Goal: Navigation & Orientation: Find specific page/section

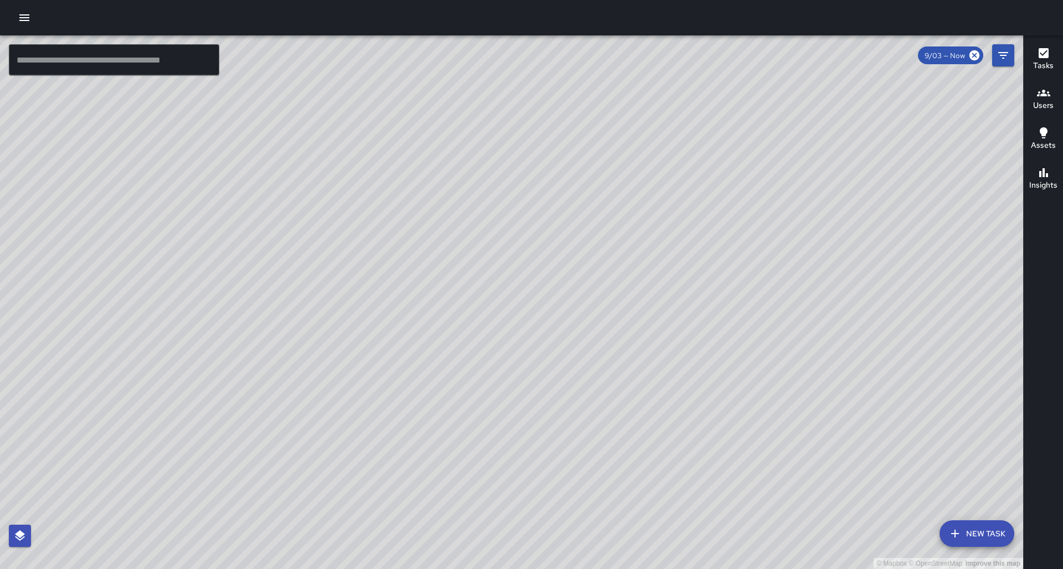
drag, startPoint x: 297, startPoint y: 254, endPoint x: 293, endPoint y: 208, distance: 46.2
click at [293, 208] on div "© Mapbox © OpenStreetMap Improve this map" at bounding box center [511, 302] width 1023 height 534
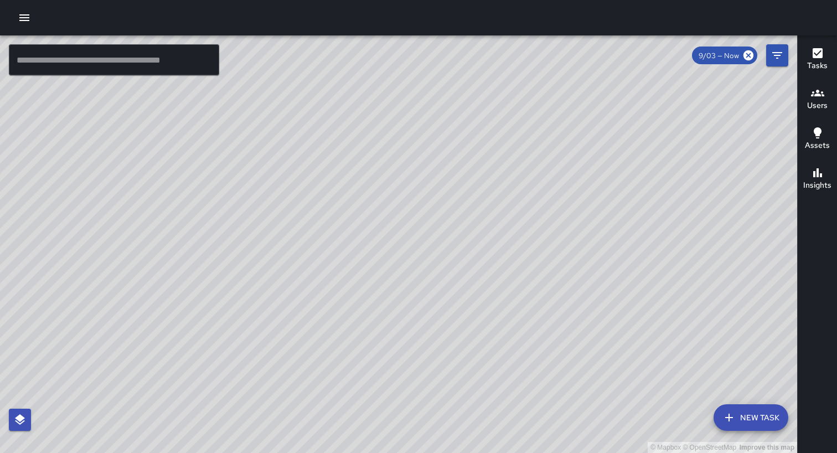
drag, startPoint x: 372, startPoint y: 231, endPoint x: 518, endPoint y: 325, distance: 173.1
click at [518, 325] on div "© Mapbox © OpenStreetMap Improve this map" at bounding box center [398, 243] width 797 height 417
drag, startPoint x: 327, startPoint y: 189, endPoint x: 398, endPoint y: 262, distance: 101.4
click at [398, 262] on div "© Mapbox © OpenStreetMap Improve this map" at bounding box center [398, 243] width 797 height 417
drag, startPoint x: 352, startPoint y: 204, endPoint x: 359, endPoint y: 248, distance: 44.8
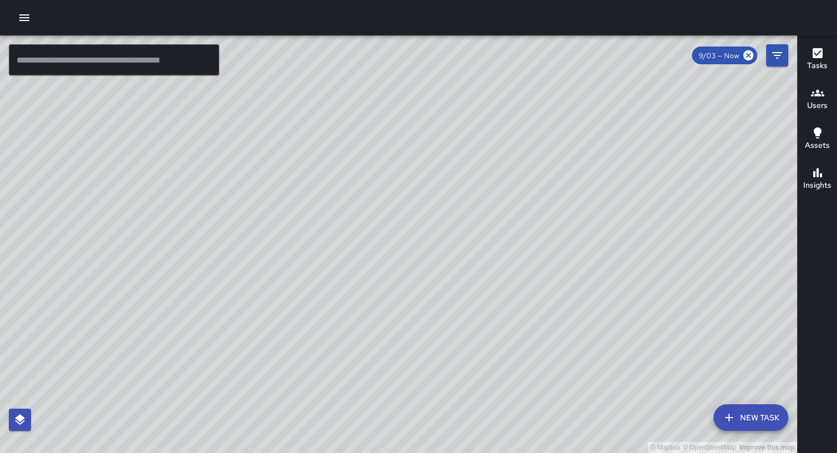
click at [359, 248] on div "© Mapbox © OpenStreetMap Improve this map" at bounding box center [398, 243] width 797 height 417
drag, startPoint x: 494, startPoint y: 226, endPoint x: 493, endPoint y: 307, distance: 80.8
click at [493, 307] on div "© Mapbox © OpenStreetMap Improve this map" at bounding box center [398, 243] width 797 height 417
drag, startPoint x: 417, startPoint y: 234, endPoint x: 577, endPoint y: 403, distance: 232.2
click at [577, 403] on div "© Mapbox © OpenStreetMap Improve this map" at bounding box center [398, 243] width 797 height 417
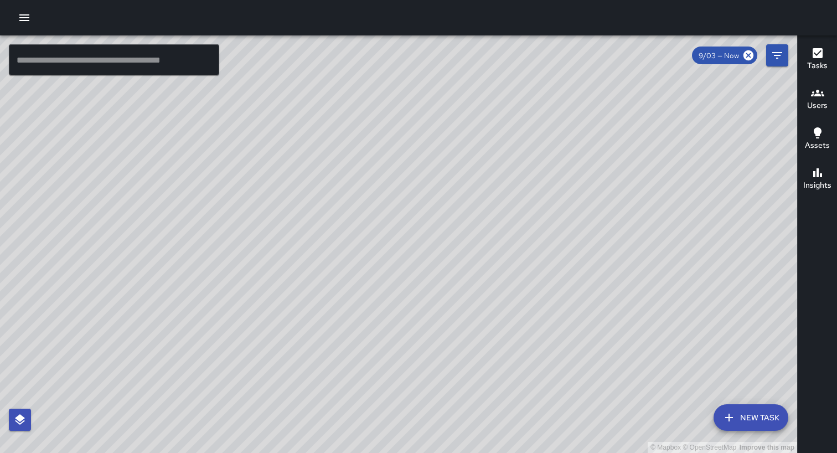
drag, startPoint x: 466, startPoint y: 244, endPoint x: 487, endPoint y: 439, distance: 196.6
click at [487, 439] on div "© Mapbox © OpenStreetMap Improve this map" at bounding box center [398, 243] width 797 height 417
drag, startPoint x: 478, startPoint y: 321, endPoint x: 413, endPoint y: 332, distance: 65.7
click at [413, 332] on div "© Mapbox © OpenStreetMap Improve this map" at bounding box center [398, 243] width 797 height 417
drag, startPoint x: 449, startPoint y: 316, endPoint x: 507, endPoint y: 265, distance: 77.3
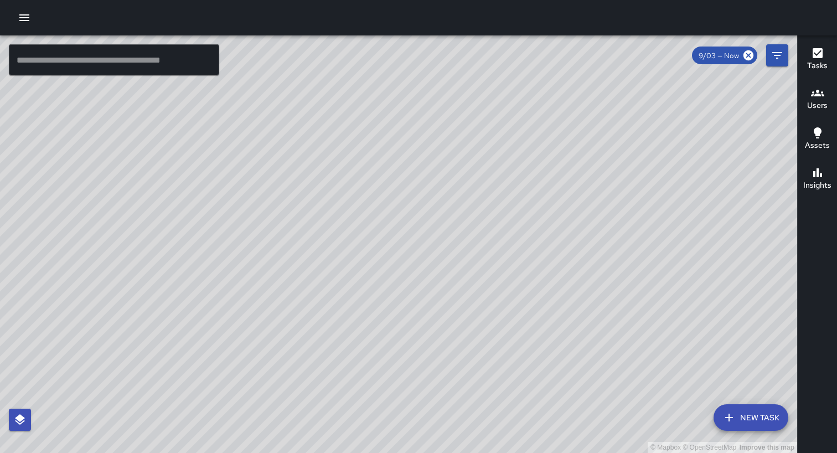
click at [507, 265] on div "© Mapbox © OpenStreetMap Improve this map" at bounding box center [398, 243] width 797 height 417
drag, startPoint x: 539, startPoint y: 324, endPoint x: 509, endPoint y: 243, distance: 86.9
click at [509, 243] on div "© Mapbox © OpenStreetMap Improve this map" at bounding box center [398, 243] width 797 height 417
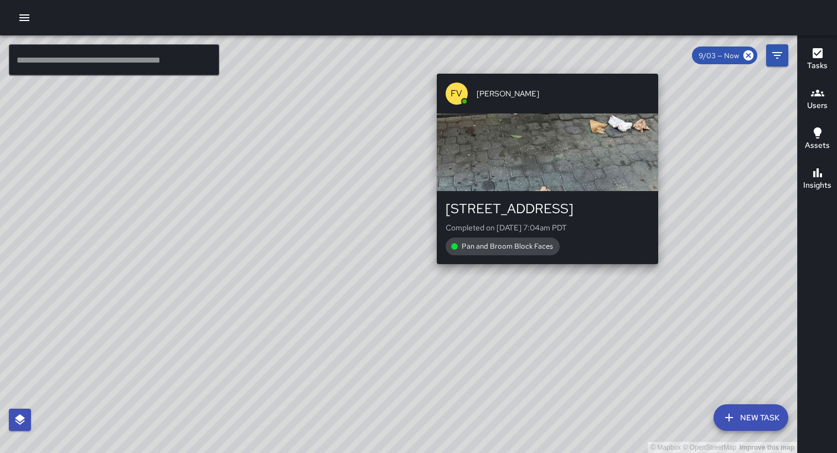
click at [543, 270] on div "© Mapbox © OpenStreetMap Improve this map FV [PERSON_NAME] [STREET_ADDRESS] Com…" at bounding box center [398, 243] width 797 height 417
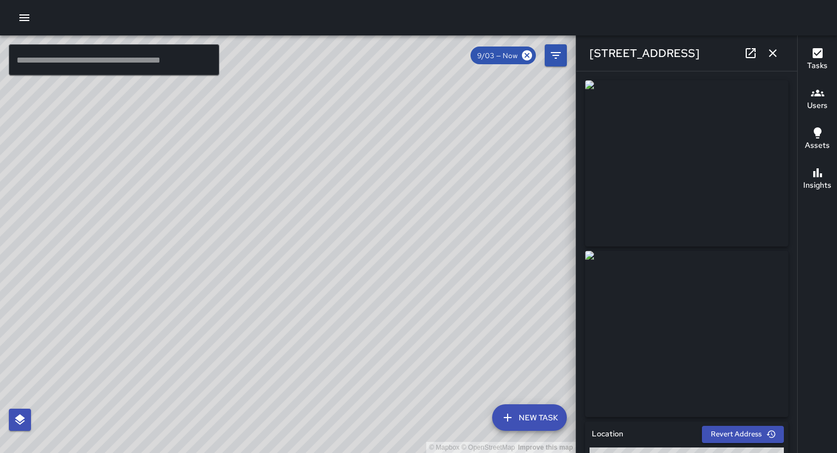
type input "**********"
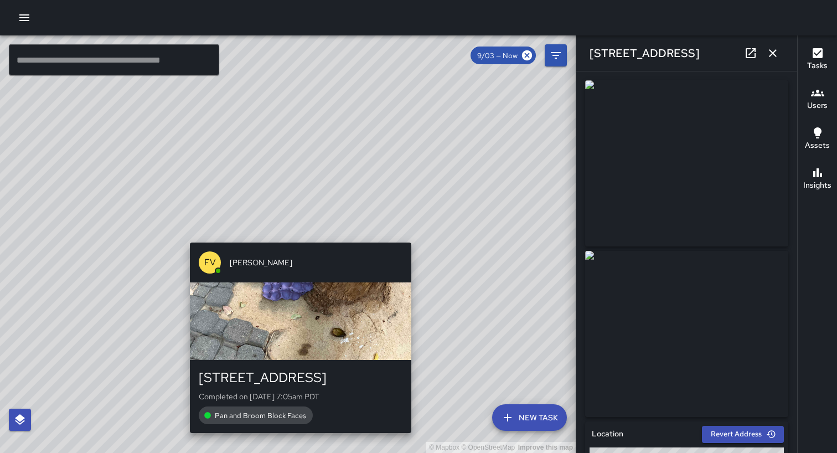
click at [298, 231] on div "© Mapbox © OpenStreetMap Improve this map FV [PERSON_NAME] [STREET_ADDRESS] Com…" at bounding box center [288, 243] width 576 height 417
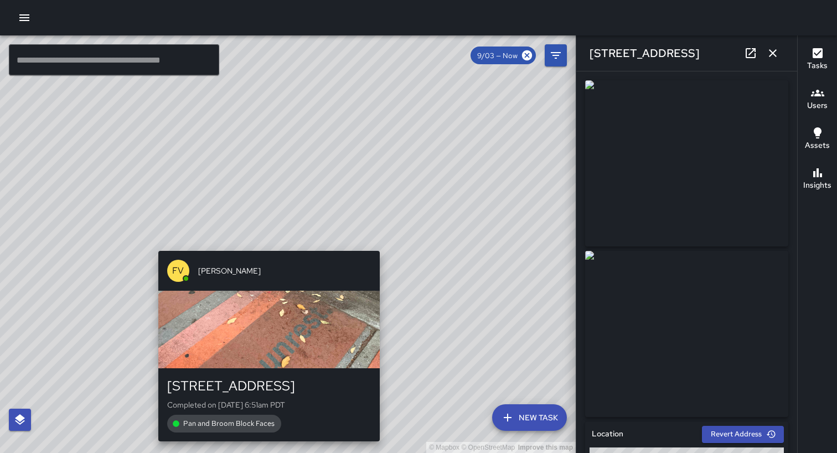
click at [265, 243] on div "© Mapbox © OpenStreetMap Improve this map FV [PERSON_NAME] [STREET_ADDRESS] Com…" at bounding box center [288, 243] width 576 height 417
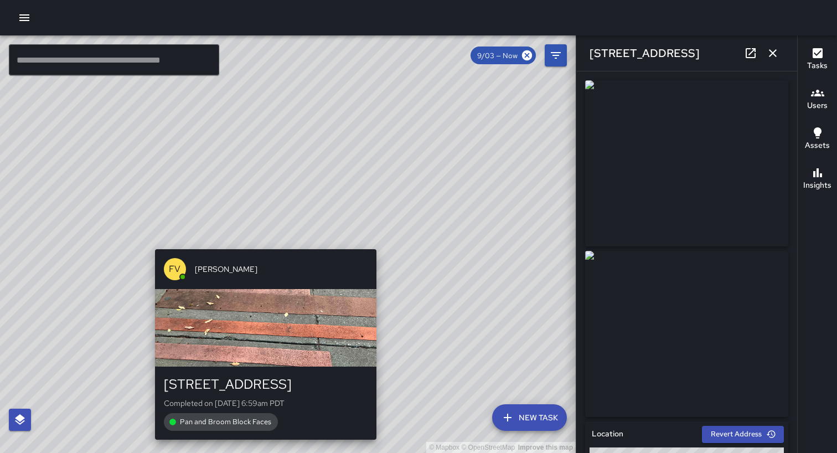
click at [263, 243] on div "© Mapbox © OpenStreetMap Improve this map FV [PERSON_NAME] [STREET_ADDRESS] Com…" at bounding box center [288, 243] width 576 height 417
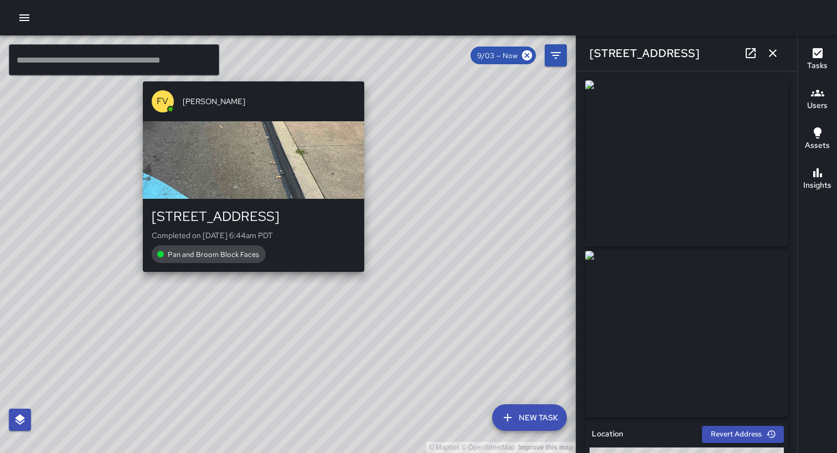
click at [252, 277] on div "© Mapbox © OpenStreetMap Improve this map FV [PERSON_NAME] [STREET_ADDRESS] Com…" at bounding box center [288, 243] width 576 height 417
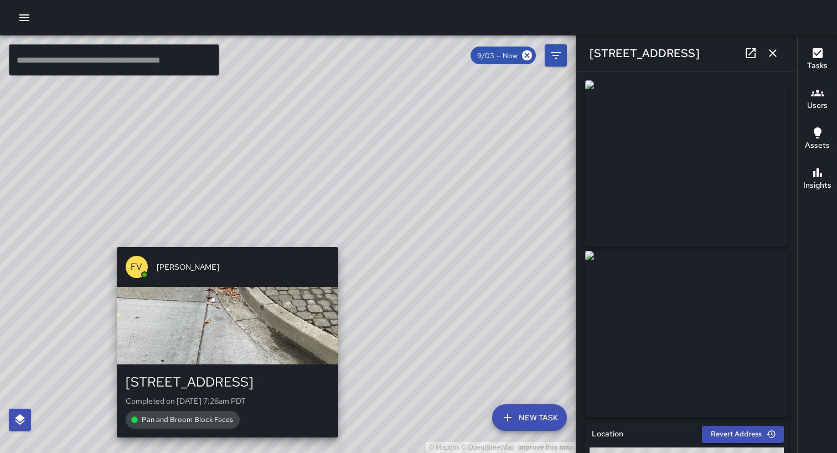
click at [223, 238] on div "© Mapbox © OpenStreetMap Improve this map FV [PERSON_NAME] [STREET_ADDRESS] Com…" at bounding box center [288, 243] width 576 height 417
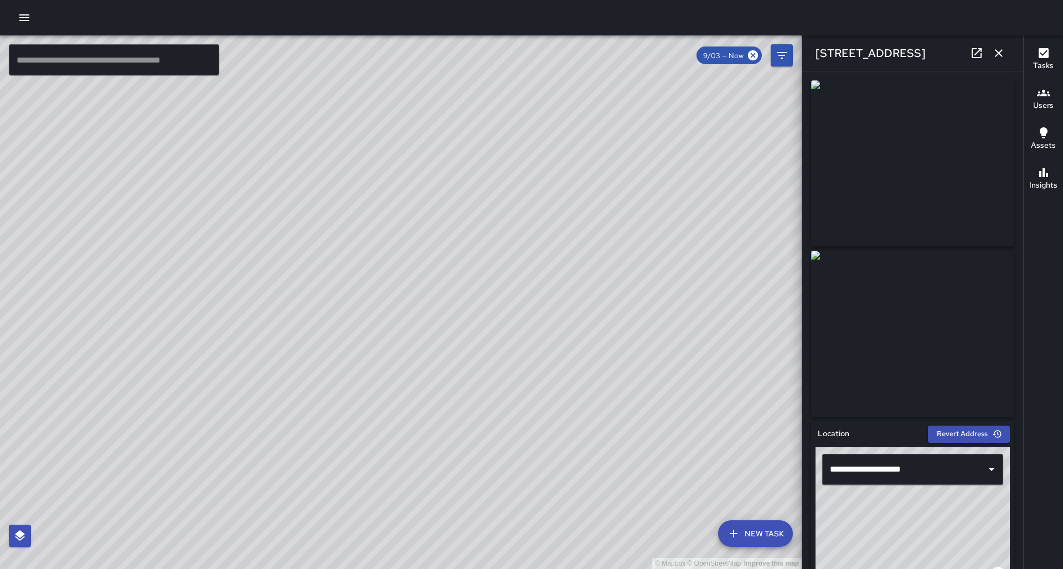
click at [837, 53] on icon "button" at bounding box center [998, 53] width 13 height 13
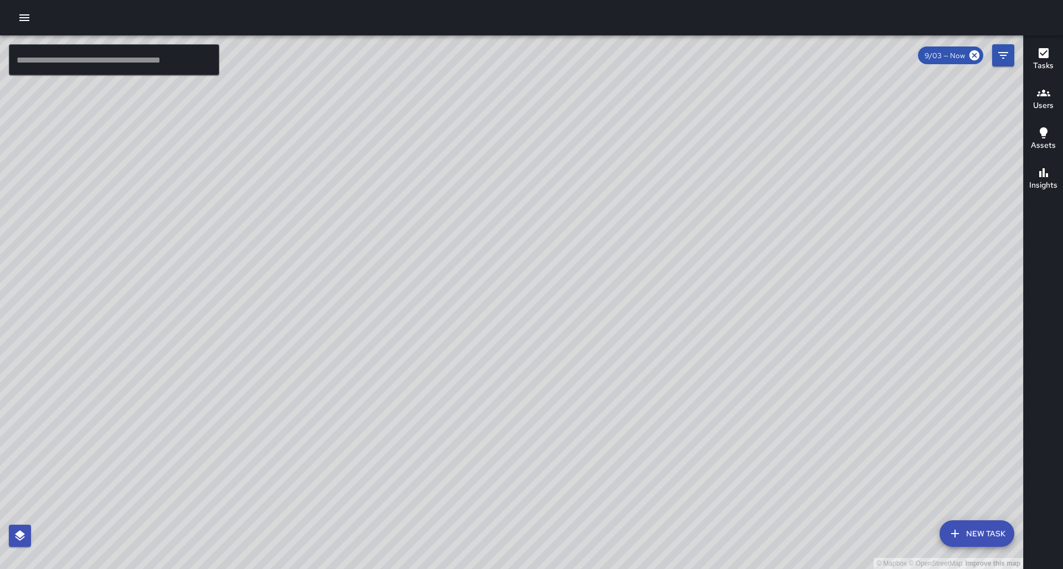
drag, startPoint x: 766, startPoint y: 188, endPoint x: 475, endPoint y: 221, distance: 293.1
click at [475, 221] on div "© Mapbox © OpenStreetMap Improve this map" at bounding box center [511, 302] width 1023 height 534
click at [26, 16] on icon "button" at bounding box center [24, 17] width 10 height 7
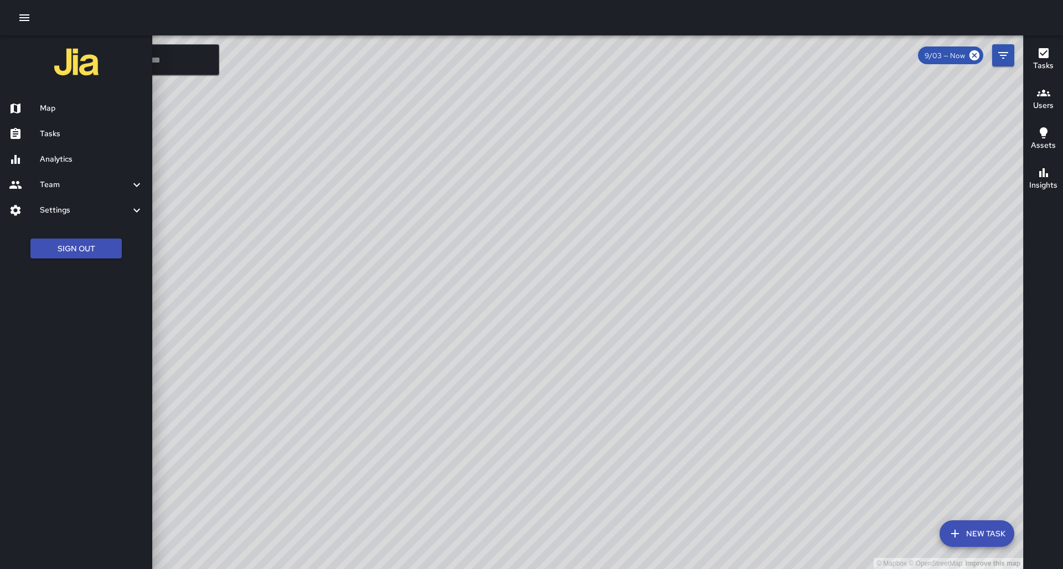
click at [44, 130] on h6 "Tasks" at bounding box center [92, 134] width 104 height 12
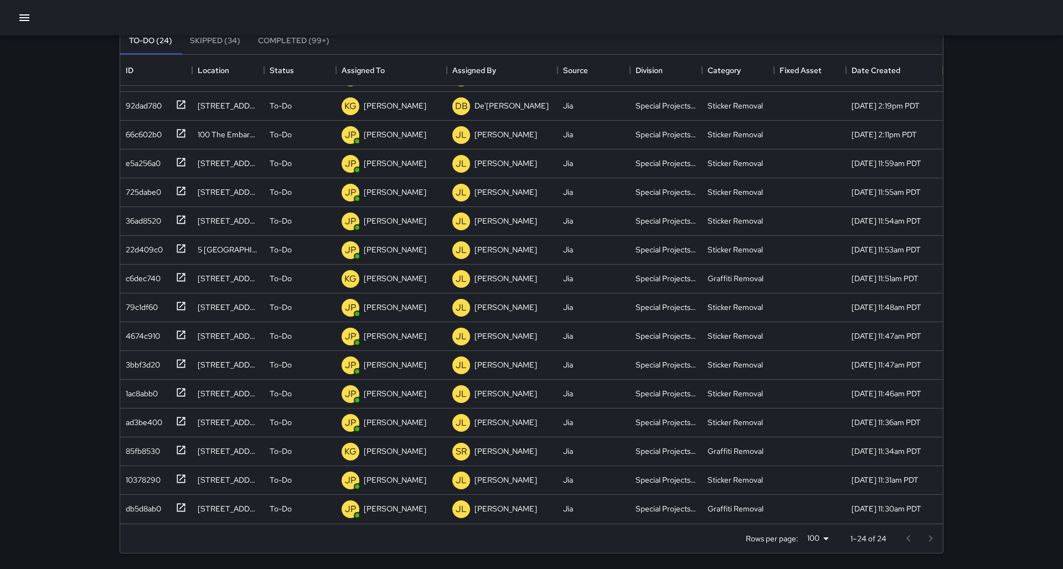
scroll to position [85, 1]
click at [25, 19] on icon "button" at bounding box center [24, 17] width 13 height 13
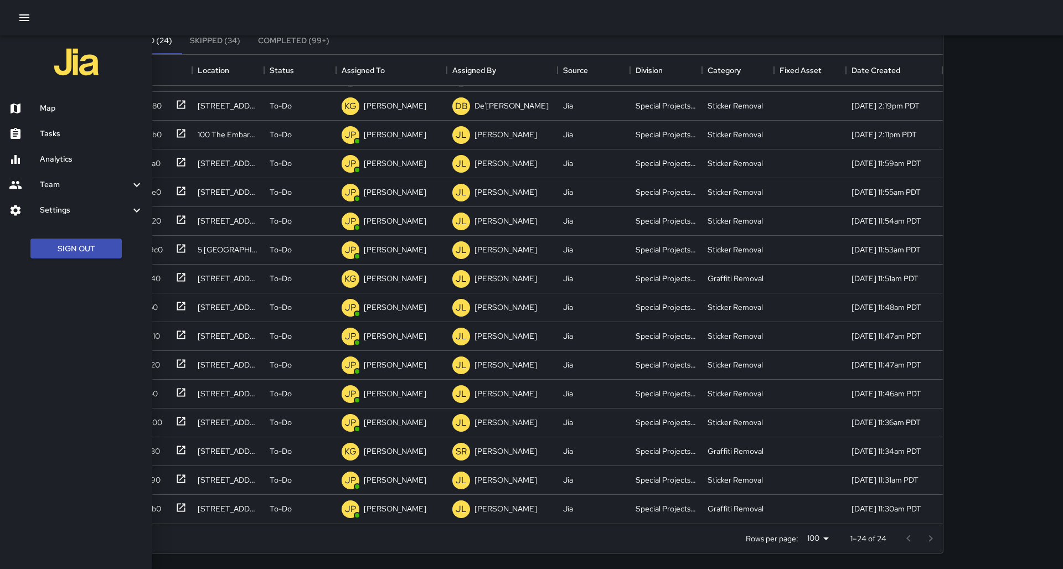
scroll to position [85, 0]
click at [52, 105] on h6 "Map" at bounding box center [92, 108] width 104 height 12
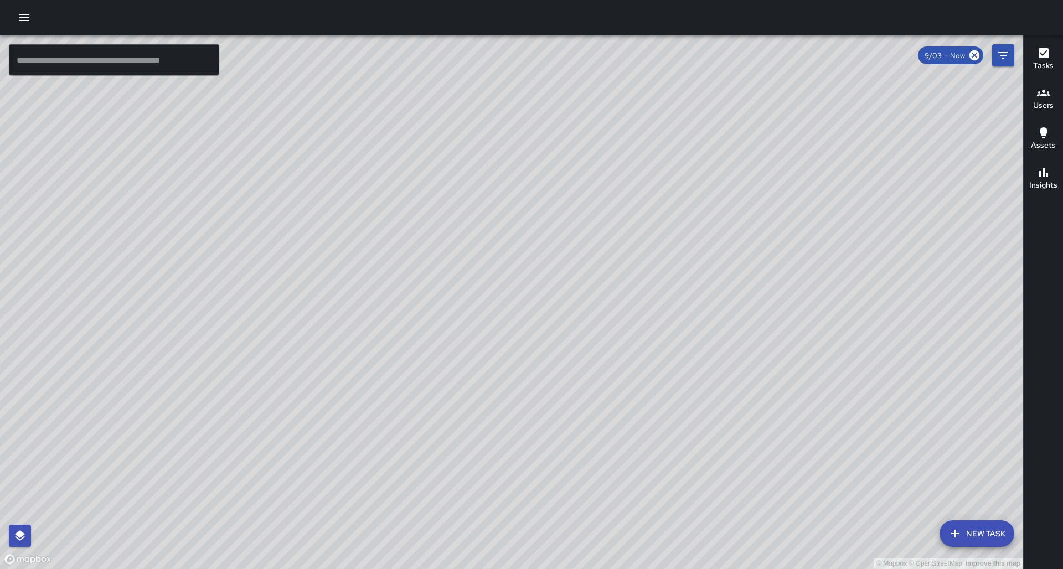
click at [440, 316] on div "© Mapbox © OpenStreetMap Improve this map" at bounding box center [511, 302] width 1023 height 534
click at [439, 323] on div "© Mapbox © OpenStreetMap Improve this map" at bounding box center [511, 302] width 1023 height 534
click at [25, 16] on icon "button" at bounding box center [24, 17] width 10 height 7
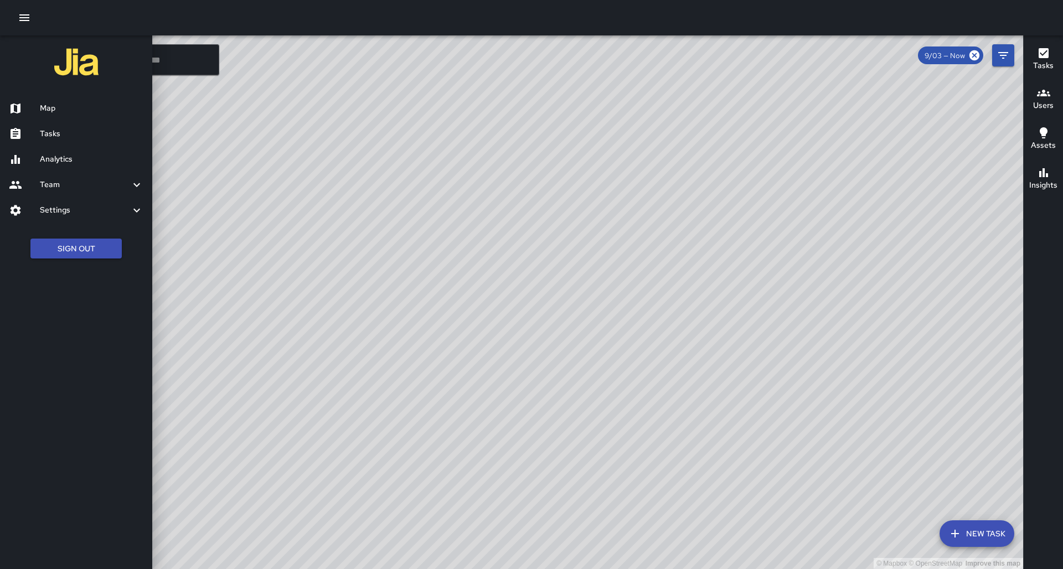
click at [53, 132] on h6 "Tasks" at bounding box center [92, 134] width 104 height 12
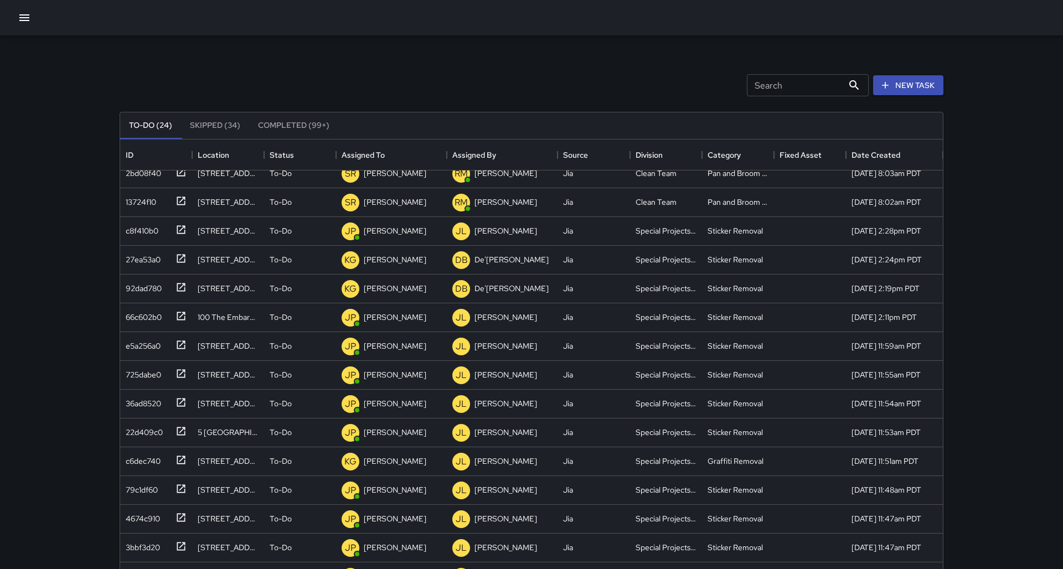
scroll to position [158, 0]
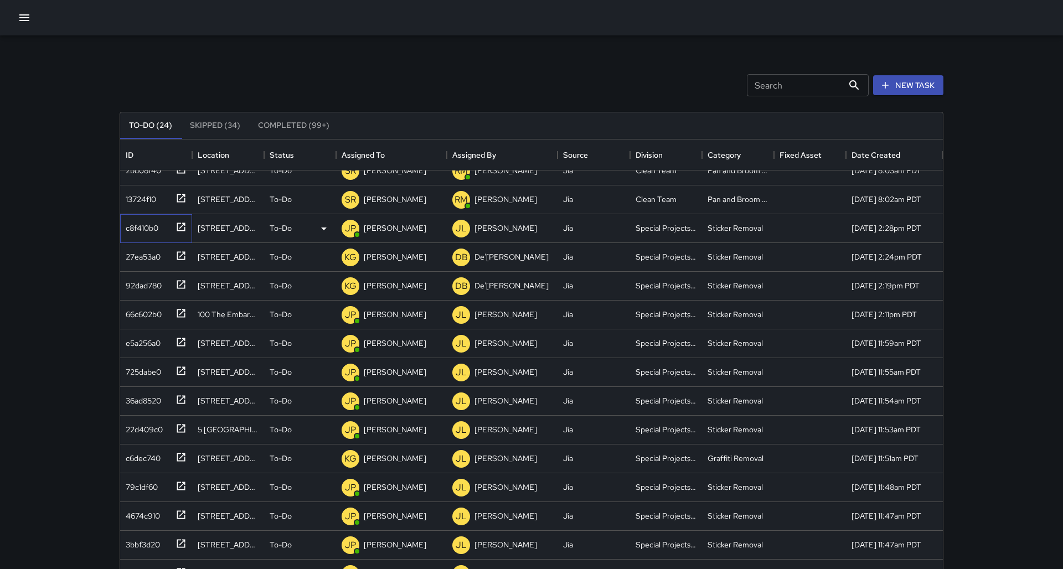
click at [146, 229] on div "c8f410b0" at bounding box center [139, 226] width 37 height 16
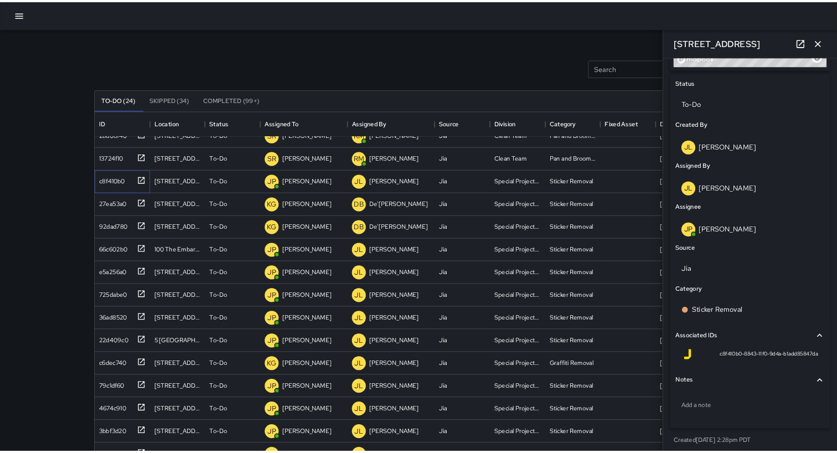
scroll to position [469, 809]
